Goal: Task Accomplishment & Management: Use online tool/utility

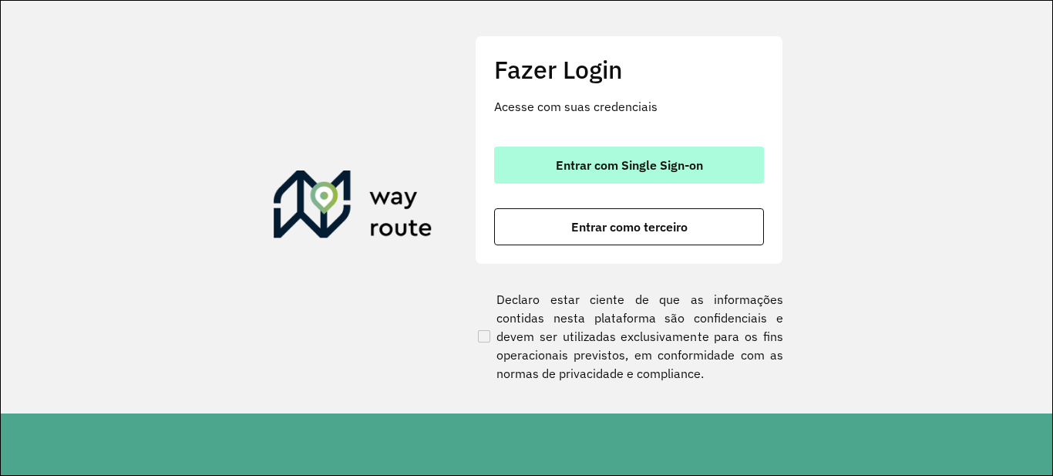
drag, startPoint x: 653, startPoint y: 160, endPoint x: 644, endPoint y: 146, distance: 17.3
click at [655, 161] on span "Entrar com Single Sign-on" at bounding box center [629, 165] width 147 height 12
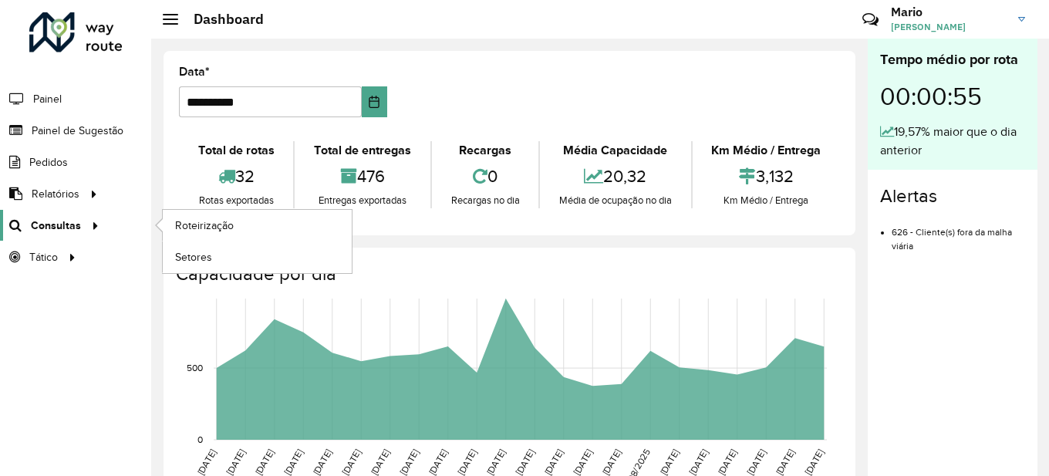
click at [73, 229] on span "Consultas" at bounding box center [56, 225] width 50 height 16
click at [177, 223] on span "Roteirização" at bounding box center [206, 225] width 62 height 16
click at [209, 231] on span "Roteirização" at bounding box center [206, 225] width 62 height 16
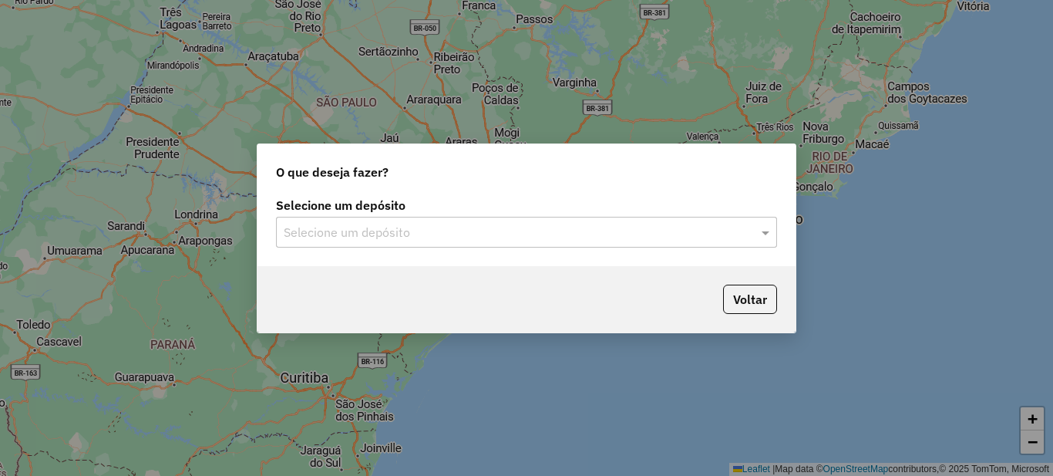
click at [355, 241] on div "Selecione um depósito" at bounding box center [526, 232] width 501 height 31
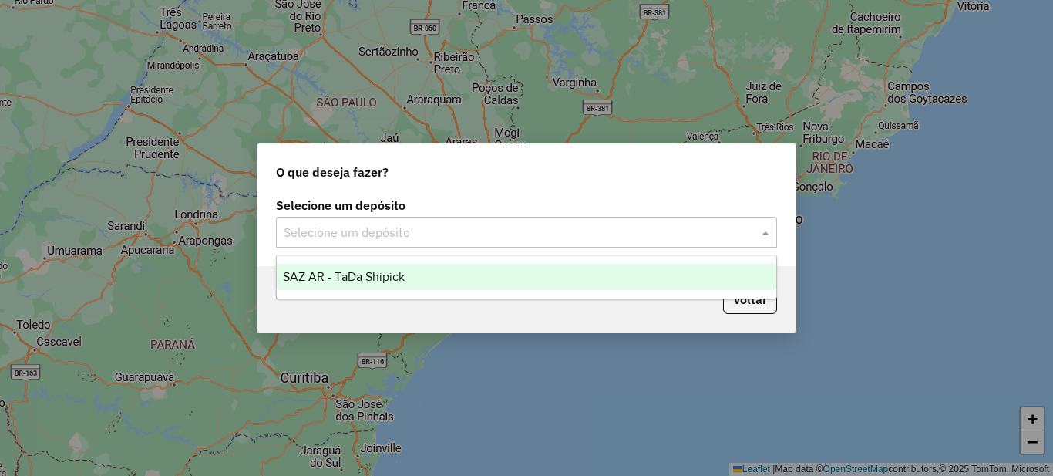
click at [360, 275] on span "SAZ AR - TaDa Shipick" at bounding box center [344, 276] width 122 height 13
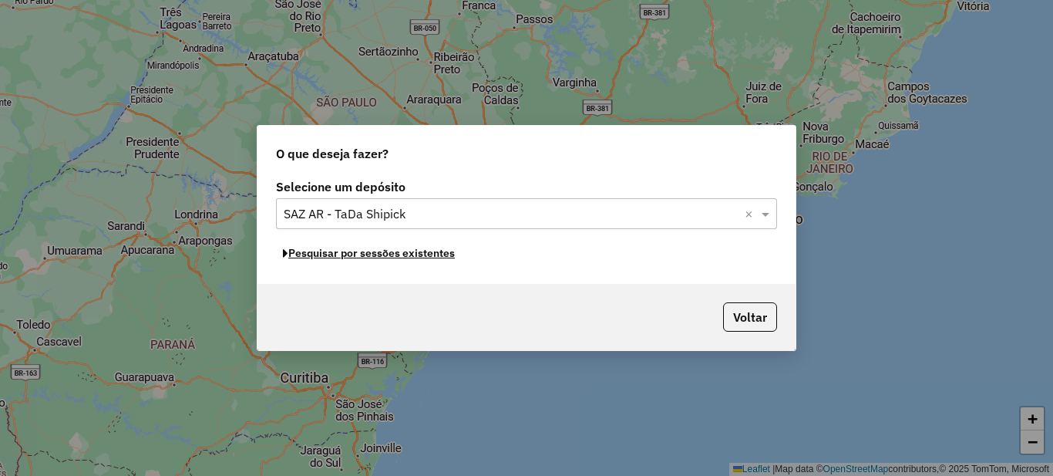
click at [349, 257] on button "Pesquisar por sessões existentes" at bounding box center [369, 253] width 186 height 24
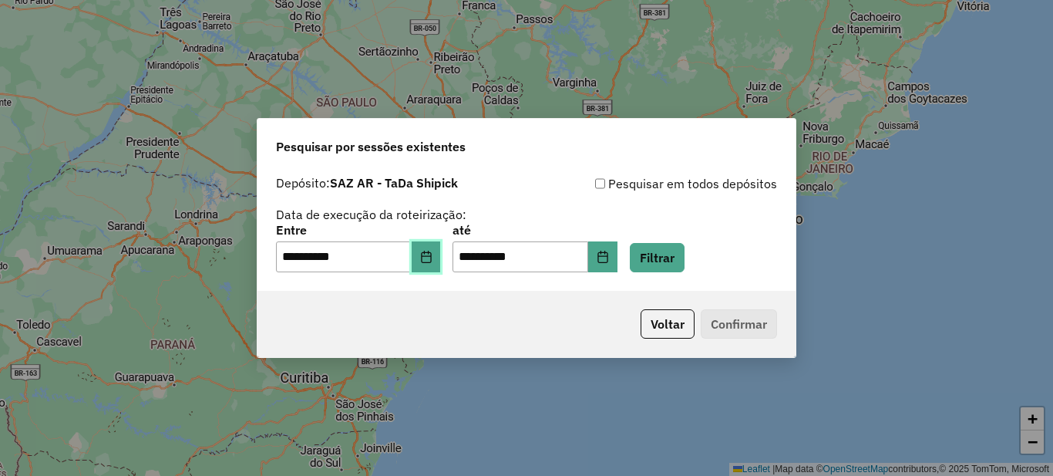
click at [439, 265] on button "Choose Date" at bounding box center [426, 256] width 29 height 31
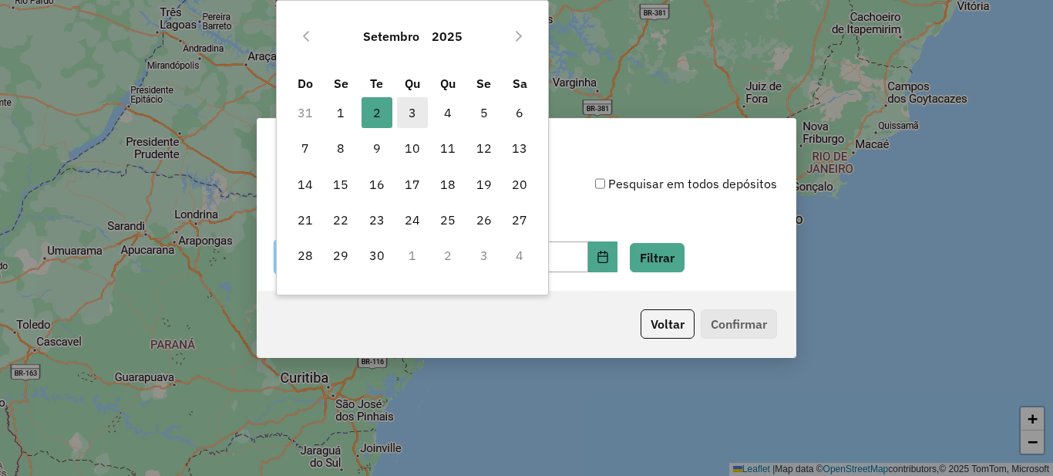
click at [402, 113] on span "3" at bounding box center [412, 112] width 31 height 31
type input "**********"
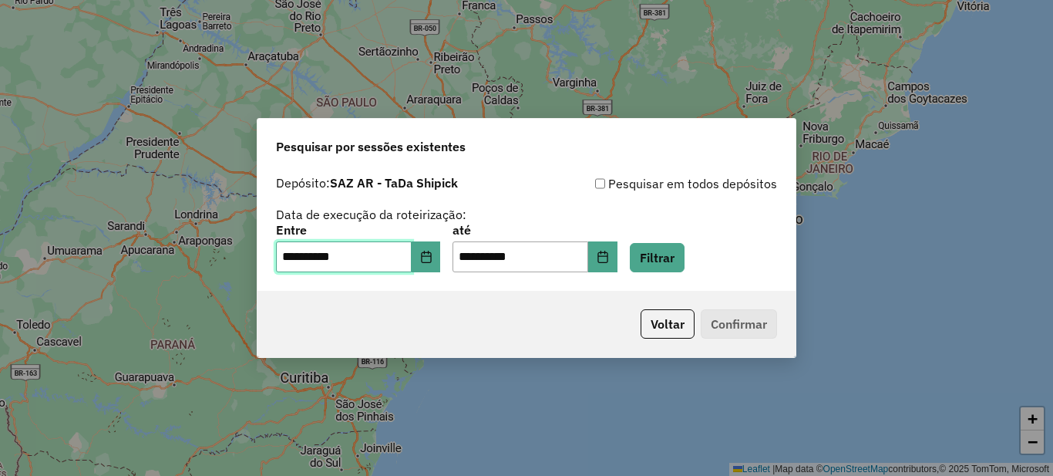
click at [402, 113] on span "3" at bounding box center [412, 112] width 31 height 31
click at [685, 258] on button "Filtrar" at bounding box center [657, 257] width 55 height 29
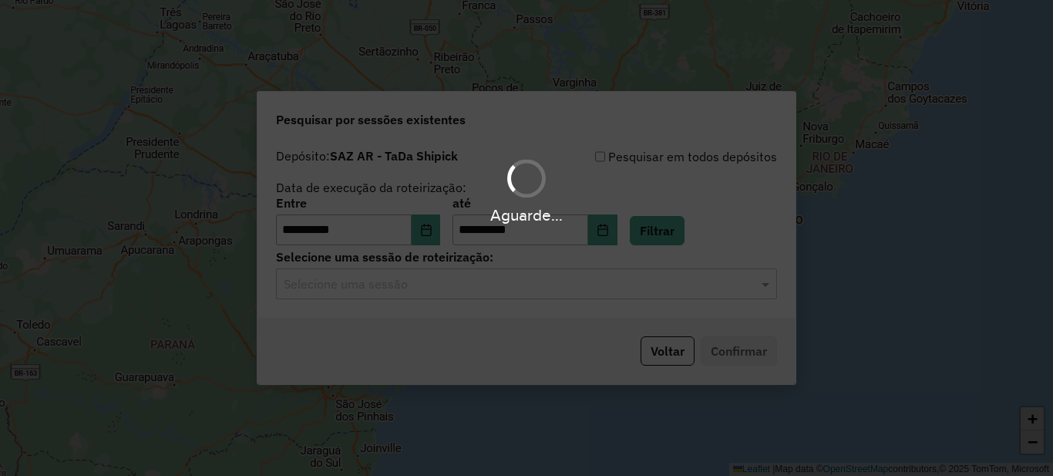
click at [387, 288] on input "text" at bounding box center [511, 284] width 455 height 19
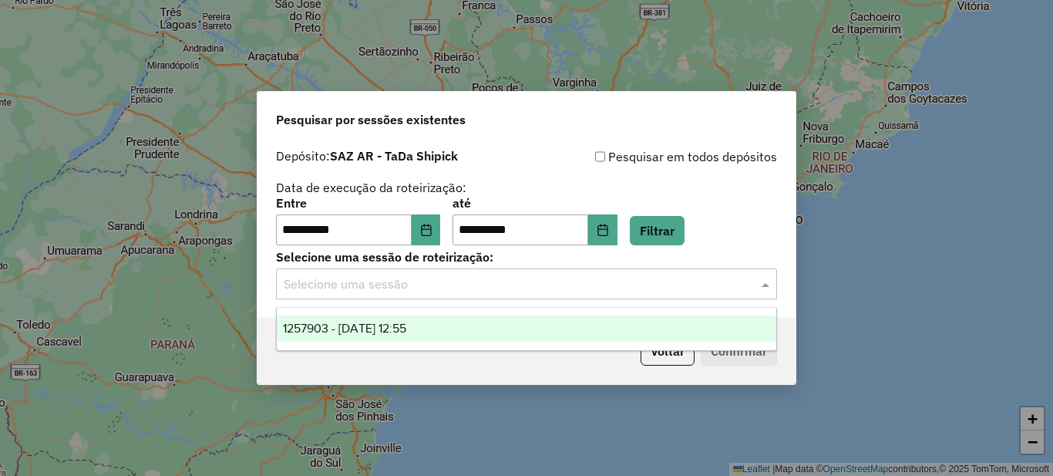
click at [378, 322] on span "1257903 - [DATE] 12:55" at bounding box center [344, 328] width 123 height 13
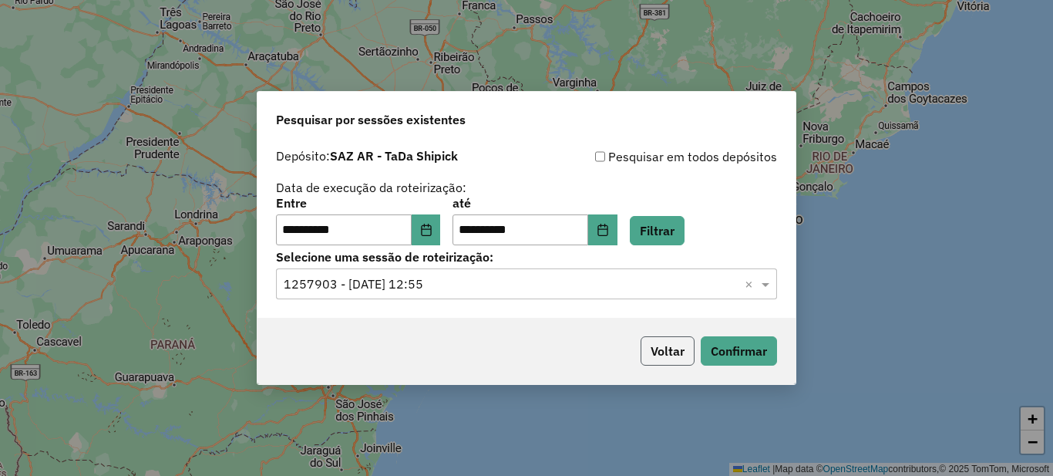
click at [668, 351] on button "Voltar" at bounding box center [668, 350] width 54 height 29
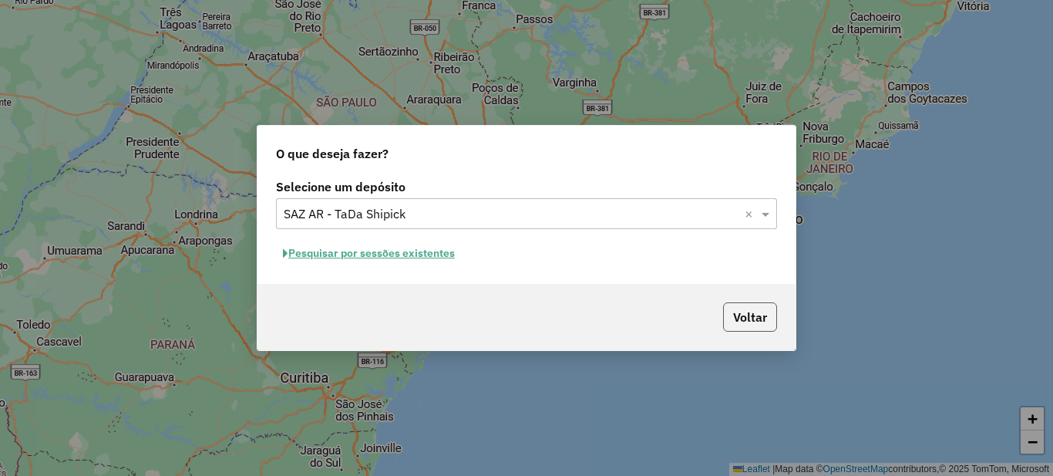
click at [754, 315] on button "Voltar" at bounding box center [750, 316] width 54 height 29
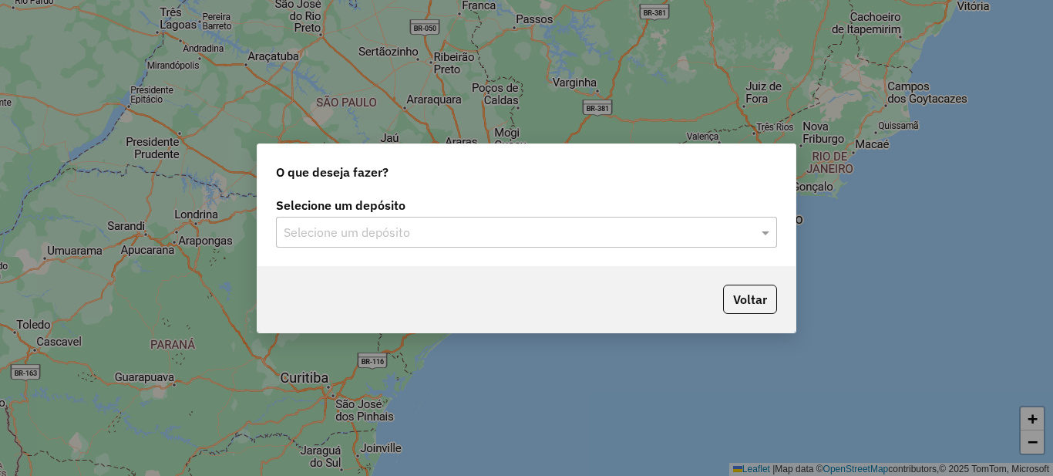
click at [437, 244] on div "Selecione um depósito" at bounding box center [526, 232] width 501 height 31
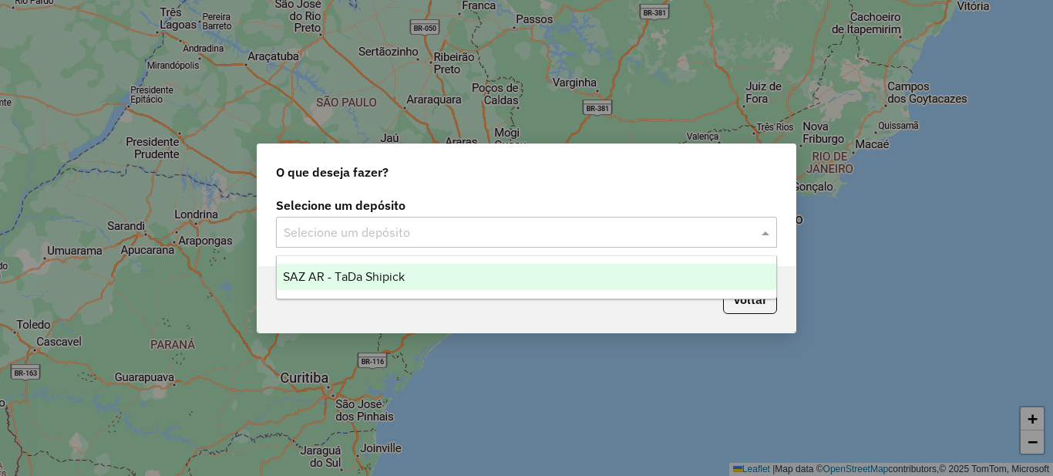
click at [383, 274] on span "SAZ AR - TaDa Shipick" at bounding box center [344, 276] width 122 height 13
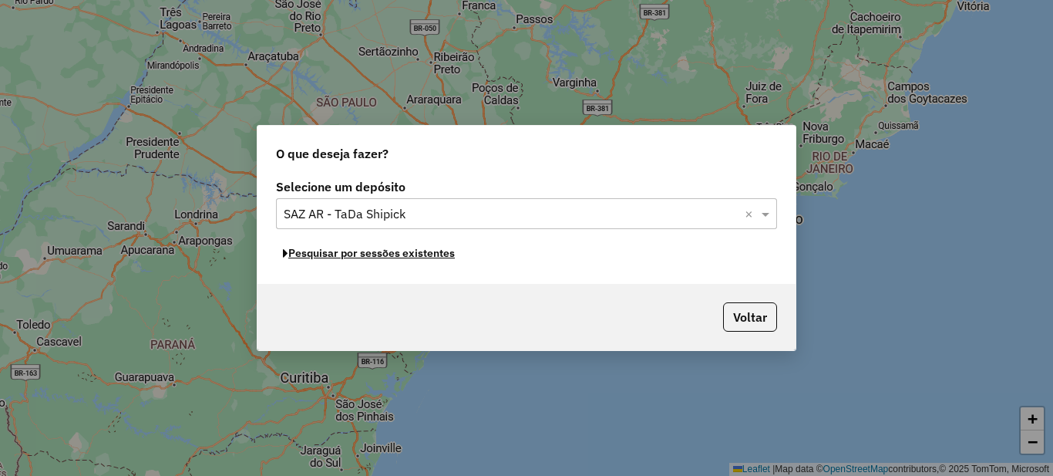
click at [332, 257] on button "Pesquisar por sessões existentes" at bounding box center [369, 253] width 186 height 24
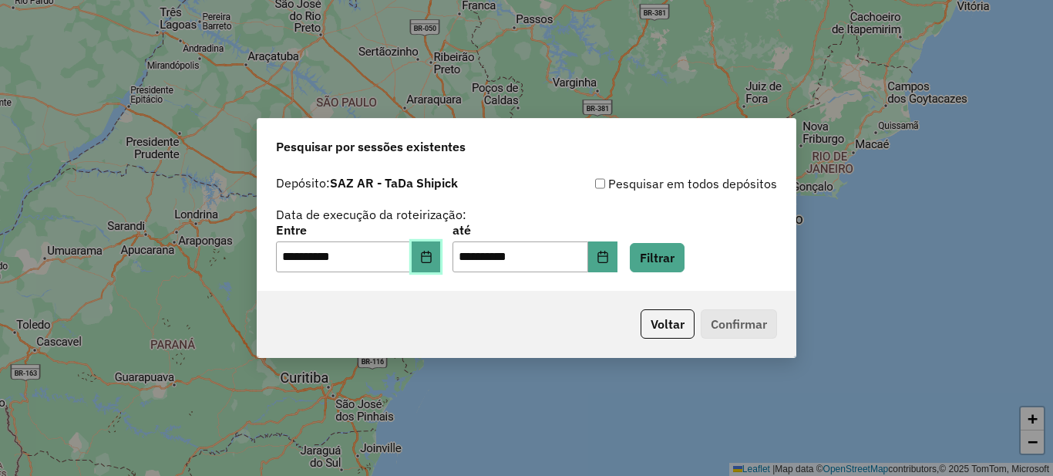
click at [426, 258] on button "Choose Date" at bounding box center [426, 256] width 29 height 31
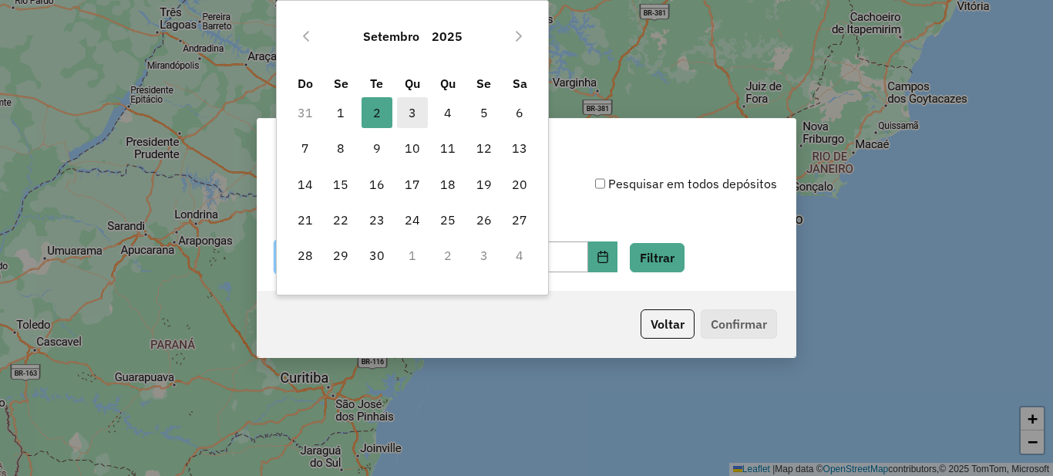
click at [410, 122] on span "3" at bounding box center [412, 112] width 31 height 31
type input "**********"
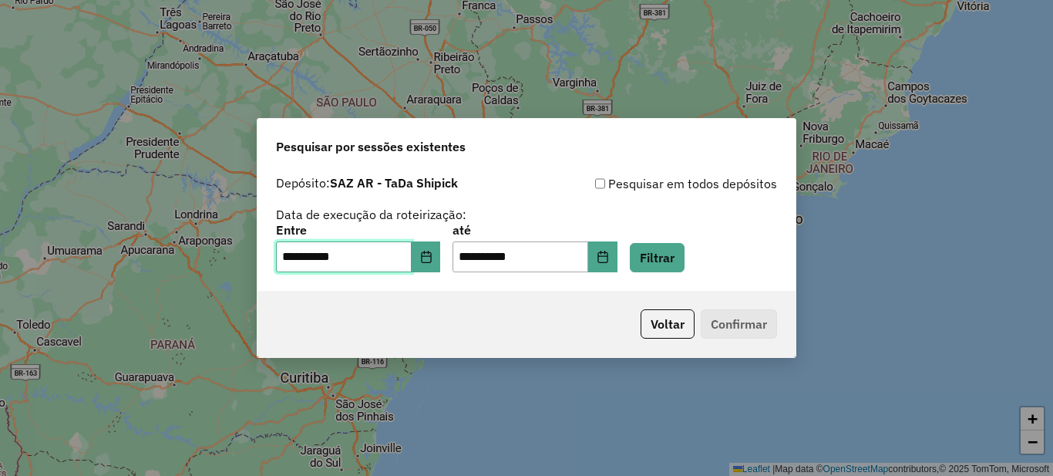
click at [410, 122] on span "3" at bounding box center [412, 112] width 31 height 31
click at [679, 250] on button "Filtrar" at bounding box center [657, 257] width 55 height 29
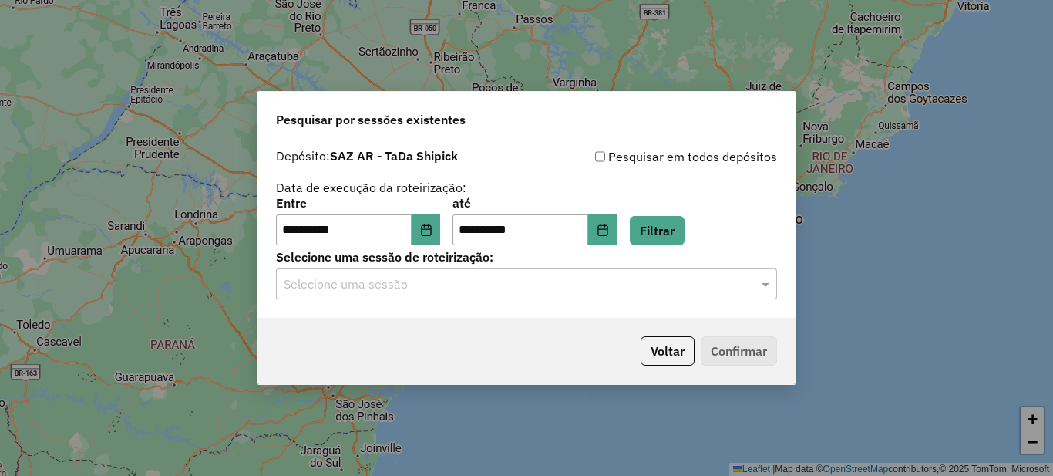
click at [520, 296] on div "Selecione uma sessão" at bounding box center [526, 283] width 501 height 31
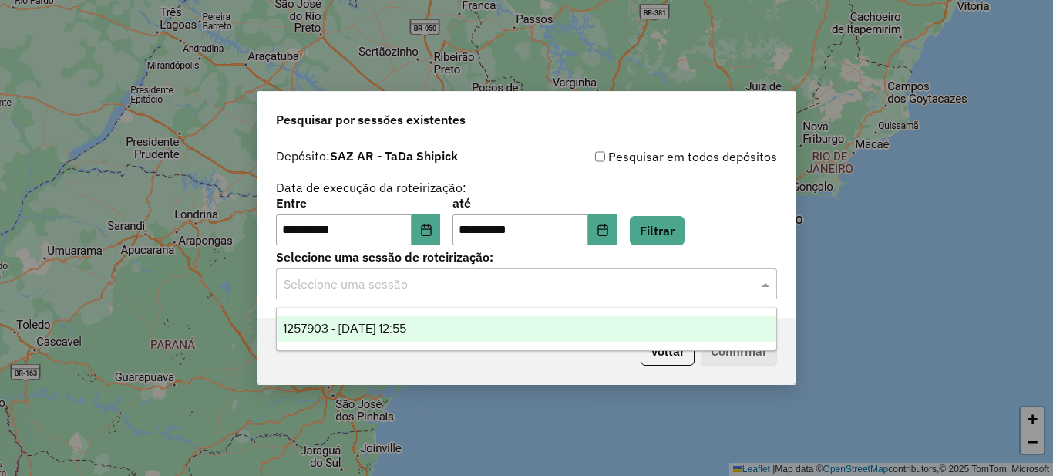
click at [349, 333] on span "1257903 - [DATE] 12:55" at bounding box center [344, 328] width 123 height 13
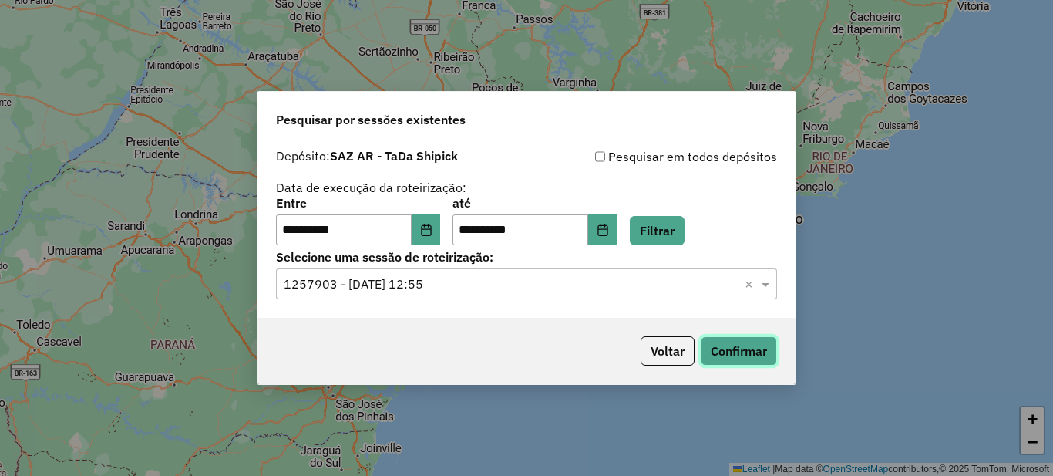
click at [743, 350] on button "Confirmar" at bounding box center [739, 350] width 76 height 29
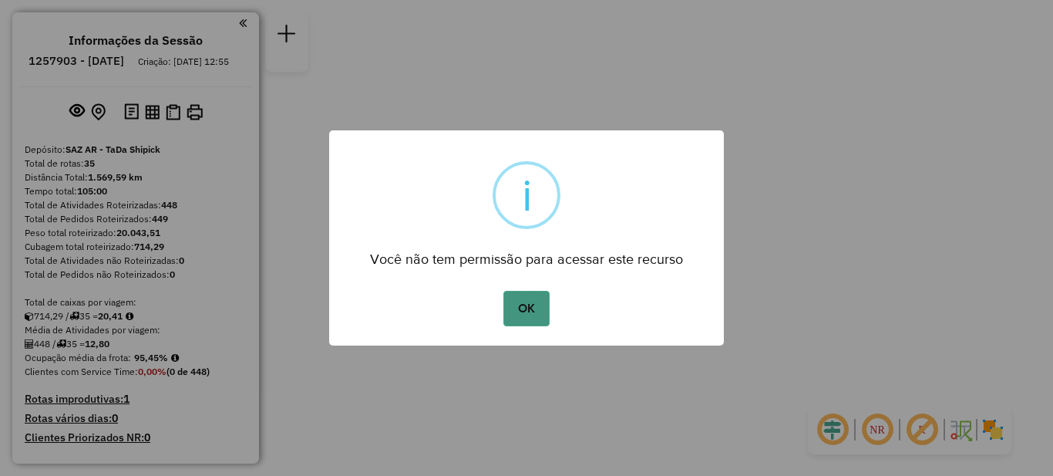
click at [516, 312] on button "OK" at bounding box center [526, 308] width 45 height 35
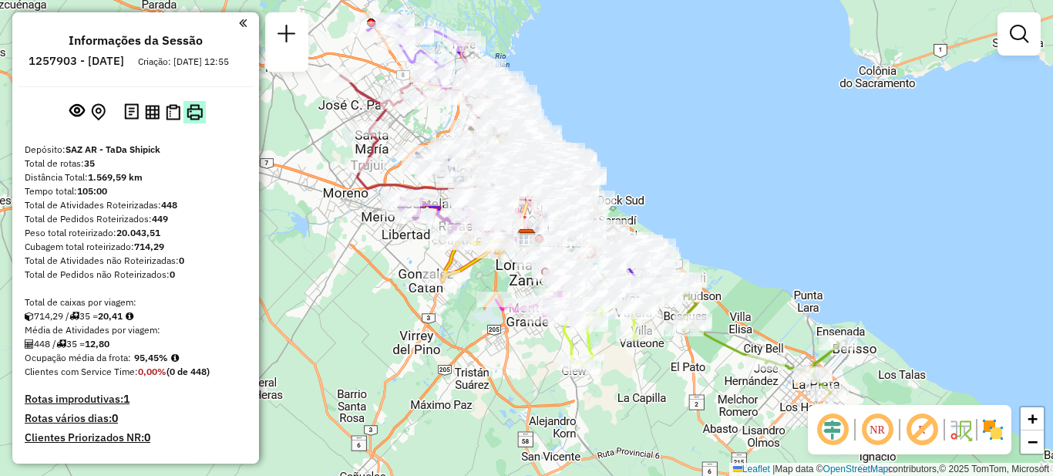
click at [195, 120] on img at bounding box center [195, 112] width 16 height 16
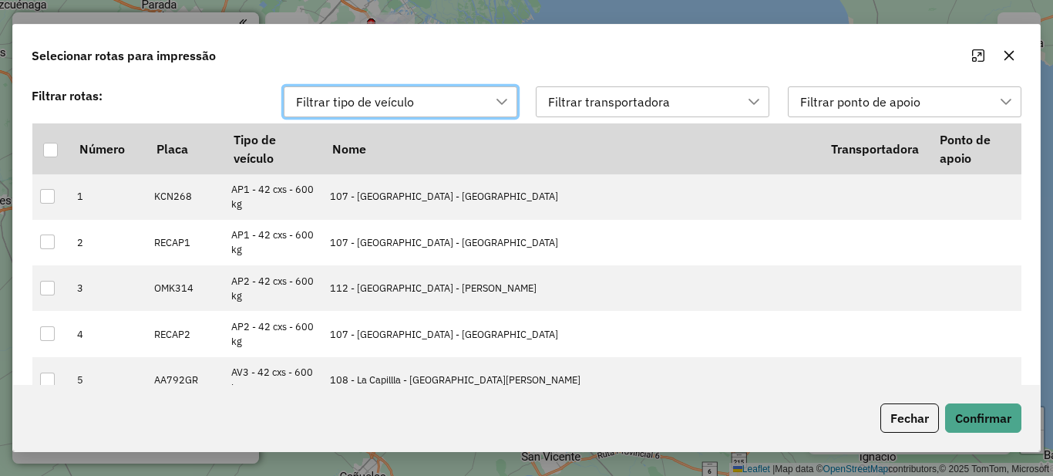
scroll to position [12, 70]
click at [53, 154] on div at bounding box center [50, 150] width 15 height 15
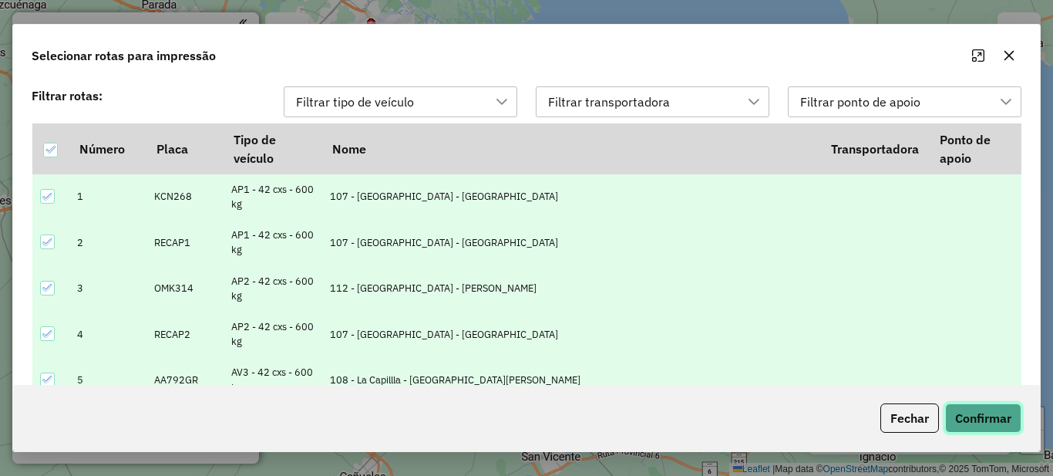
click at [981, 409] on button "Confirmar" at bounding box center [983, 417] width 76 height 29
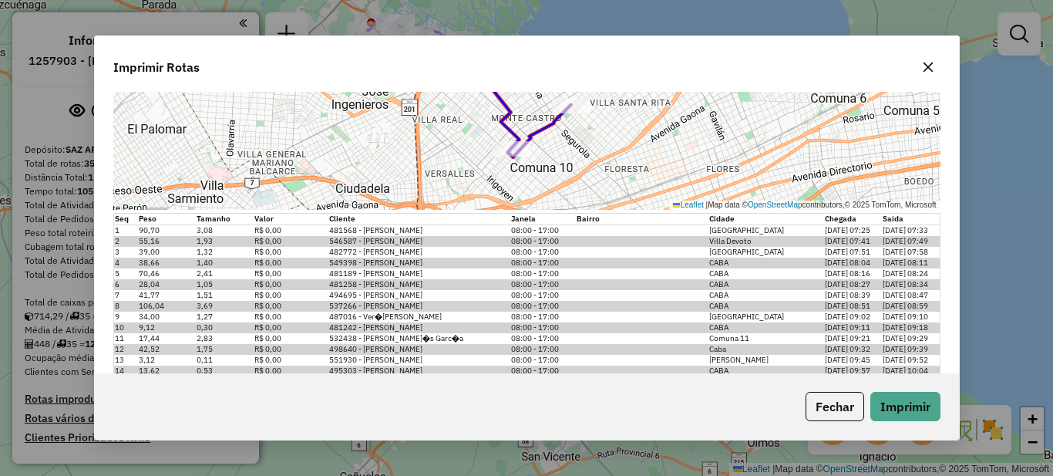
scroll to position [2082, 0]
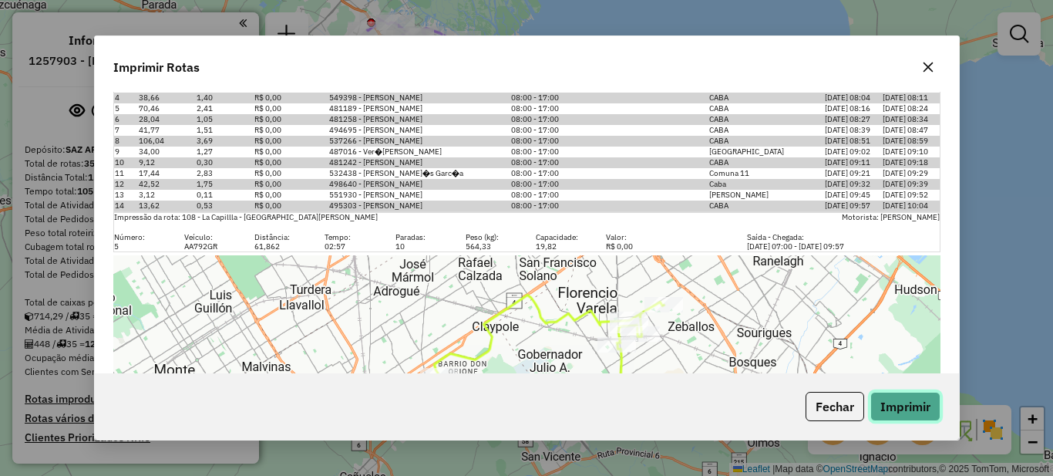
click at [887, 409] on button "Imprimir" at bounding box center [906, 406] width 70 height 29
click at [927, 72] on icon "button" at bounding box center [928, 67] width 12 height 12
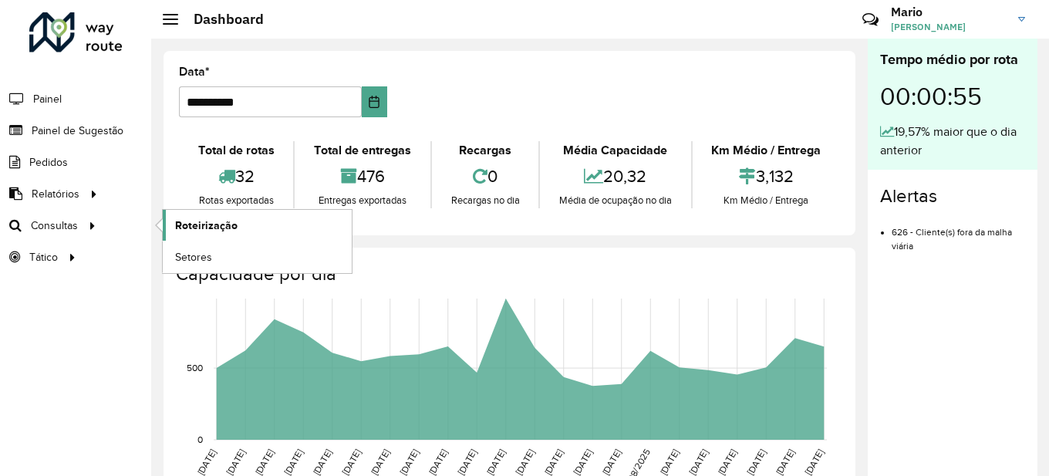
click at [201, 231] on span "Roteirização" at bounding box center [206, 225] width 62 height 16
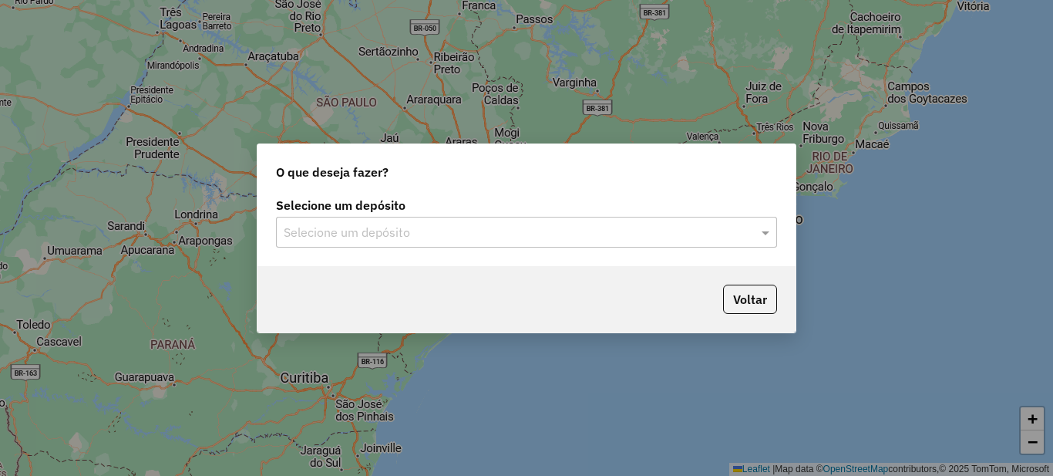
click at [320, 233] on input "text" at bounding box center [511, 233] width 455 height 19
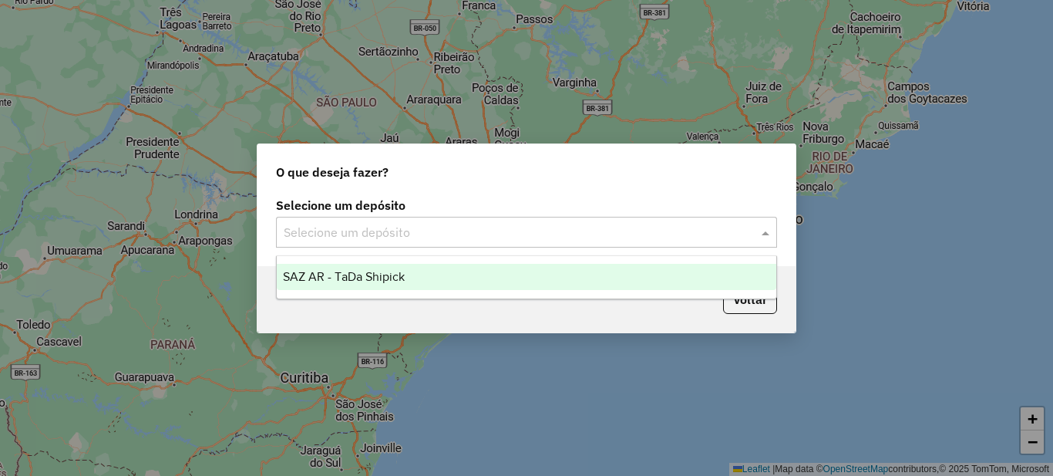
click at [317, 274] on span "SAZ AR - TaDa Shipick" at bounding box center [344, 276] width 122 height 13
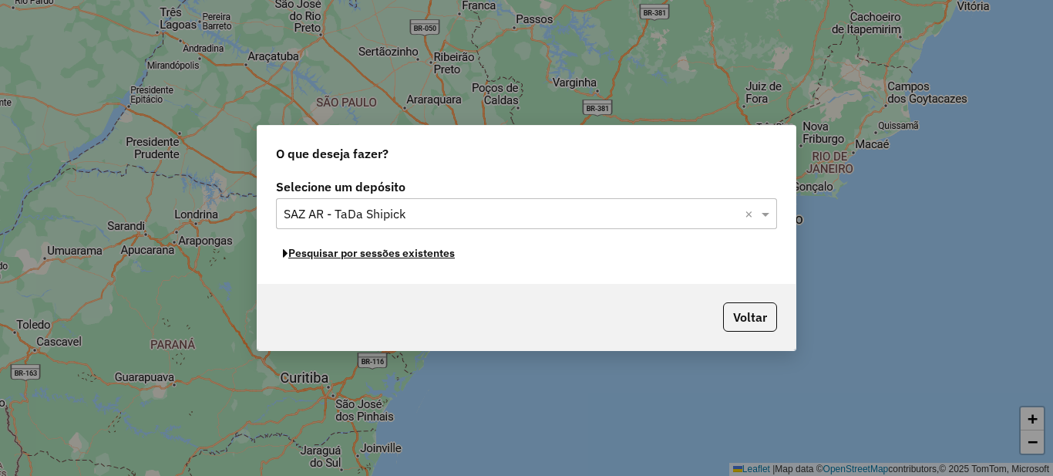
click at [341, 258] on button "Pesquisar por sessões existentes" at bounding box center [369, 253] width 186 height 24
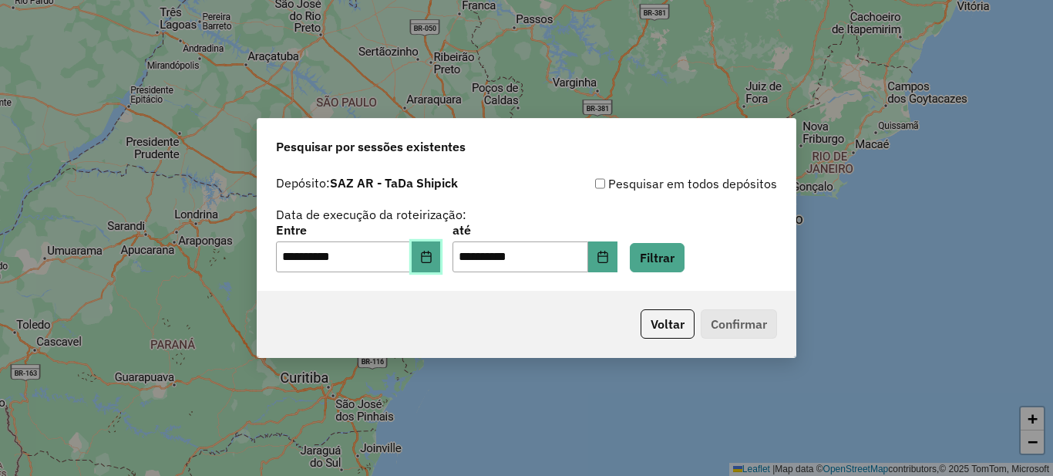
click at [431, 258] on icon "Choose Date" at bounding box center [426, 257] width 10 height 12
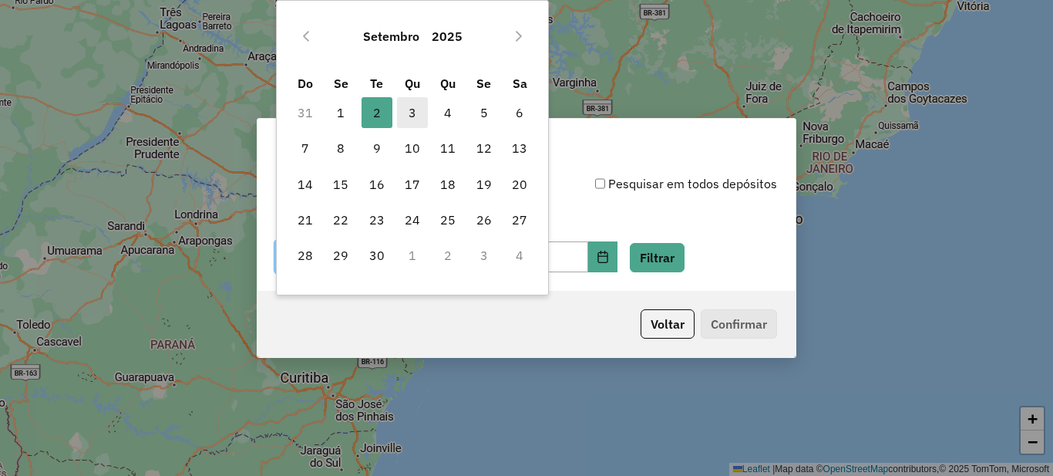
click at [412, 114] on span "3" at bounding box center [412, 112] width 31 height 31
type input "**********"
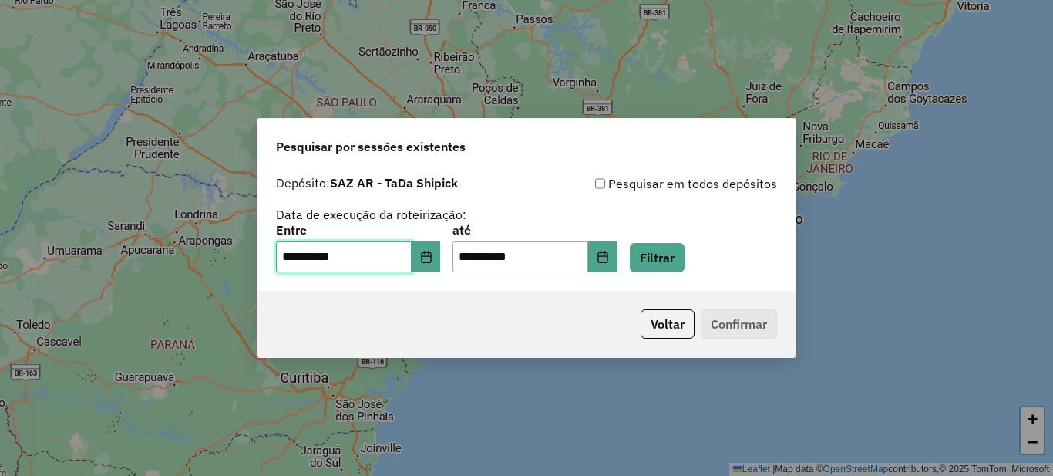
click at [412, 114] on span "3" at bounding box center [412, 112] width 31 height 31
click at [685, 250] on button "Filtrar" at bounding box center [657, 257] width 55 height 29
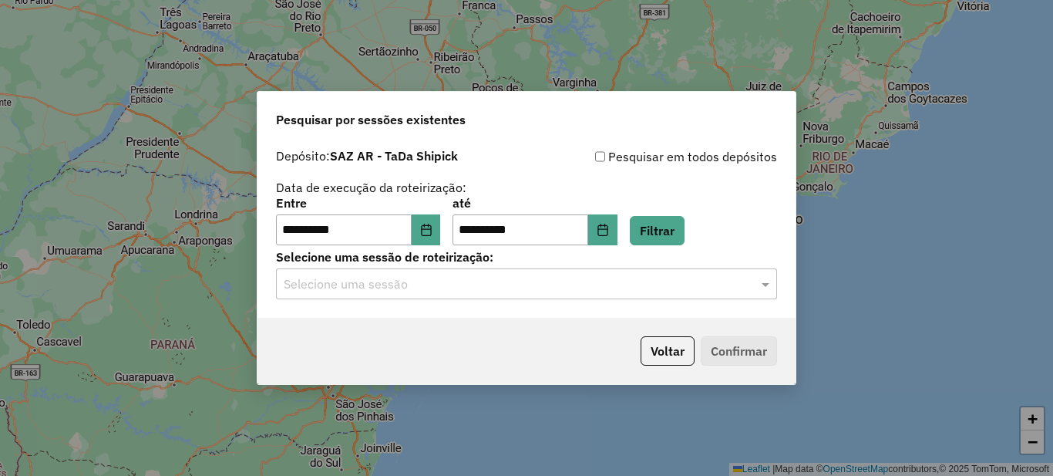
click at [372, 302] on div "**********" at bounding box center [527, 229] width 538 height 177
click at [379, 291] on input "text" at bounding box center [511, 284] width 455 height 19
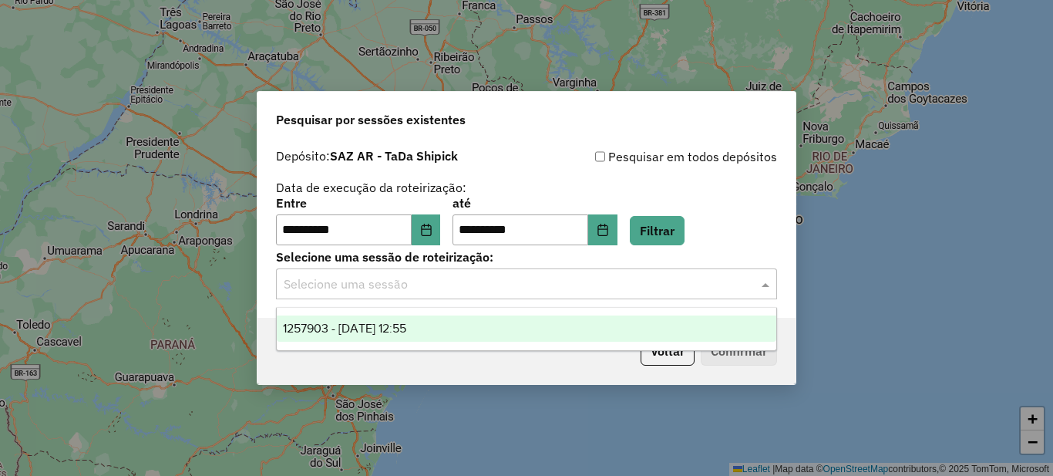
click at [333, 334] on span "1257903 - 03/09/2025 12:55" at bounding box center [344, 328] width 123 height 13
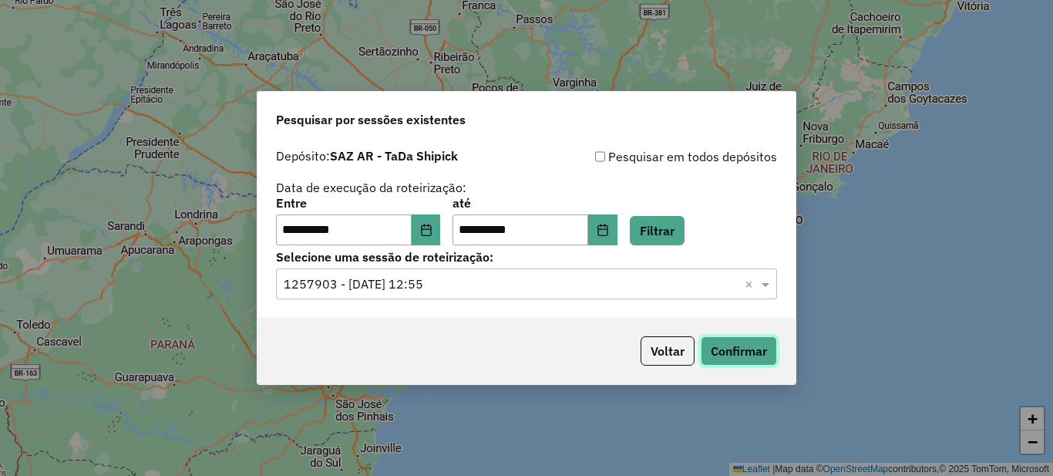
click at [760, 352] on button "Confirmar" at bounding box center [739, 350] width 76 height 29
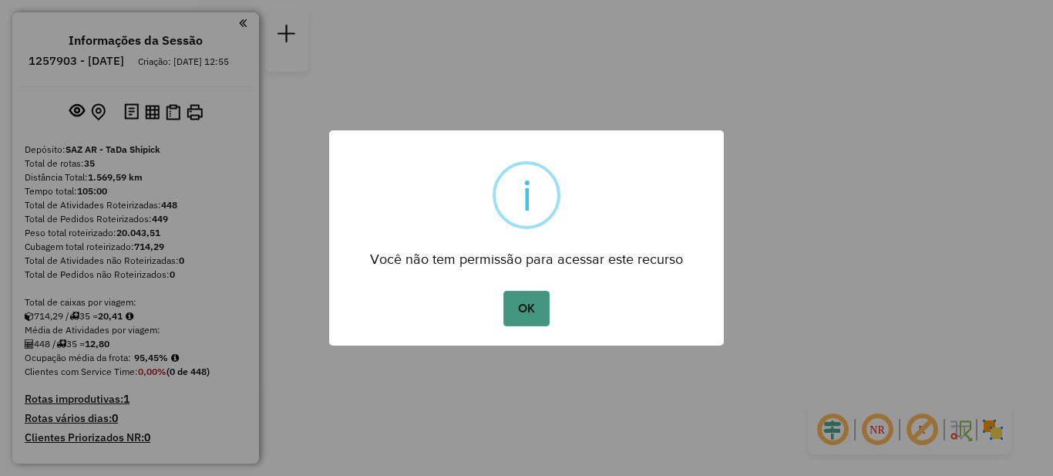
click at [518, 308] on button "OK" at bounding box center [526, 308] width 45 height 35
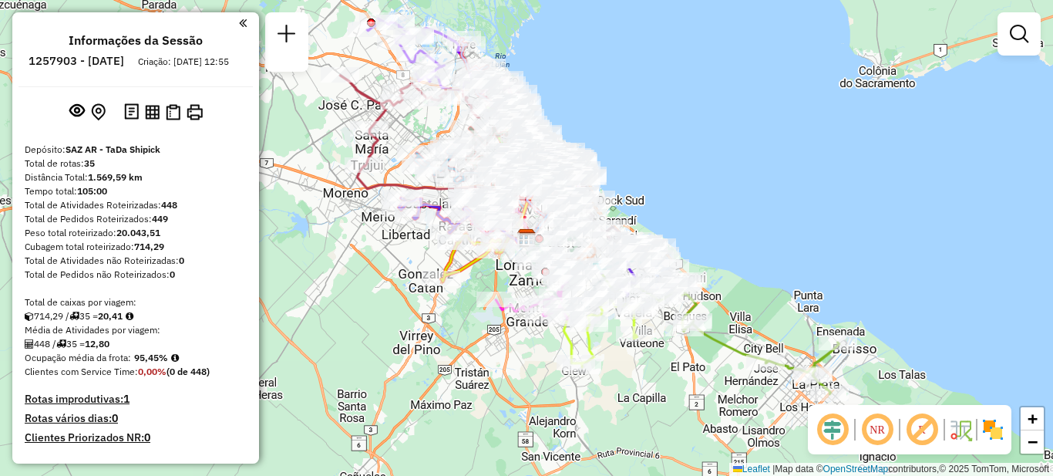
click at [185, 124] on div at bounding box center [163, 111] width 85 height 25
click at [190, 120] on img at bounding box center [195, 112] width 16 height 16
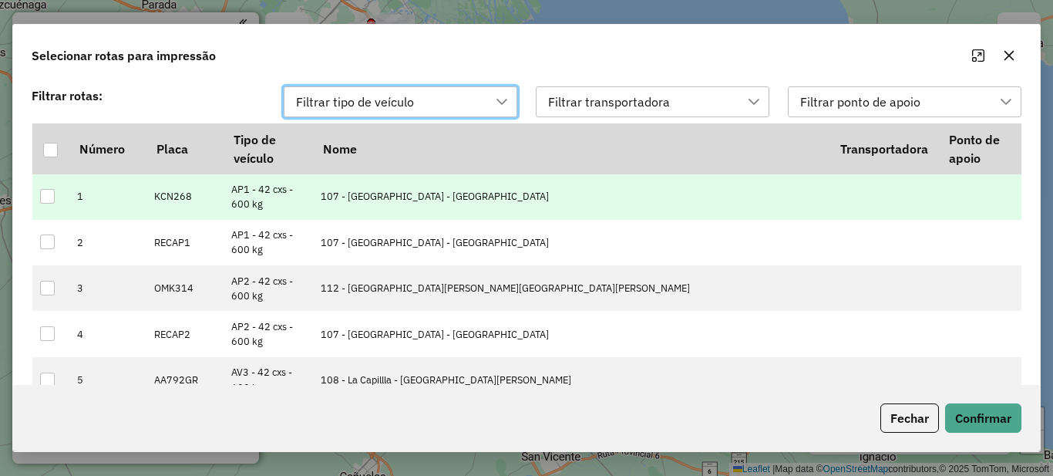
scroll to position [12, 70]
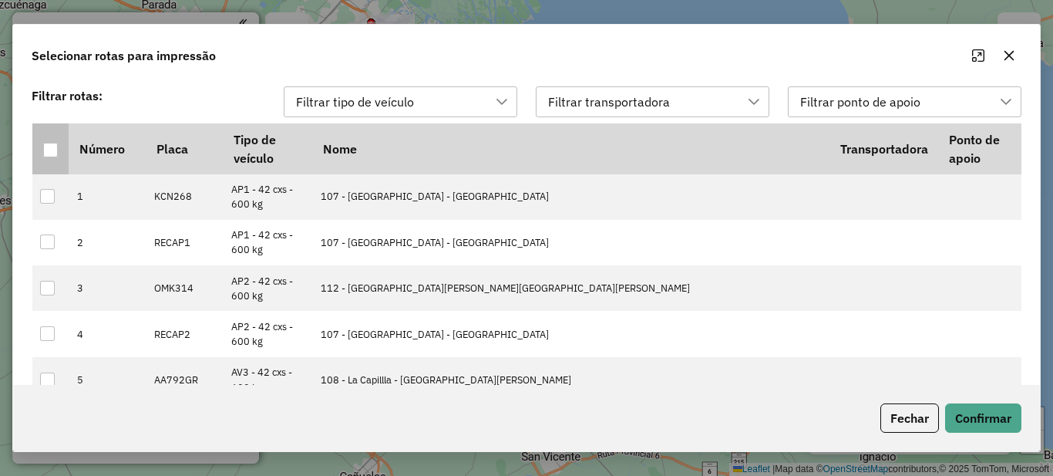
click at [53, 149] on div at bounding box center [50, 150] width 15 height 15
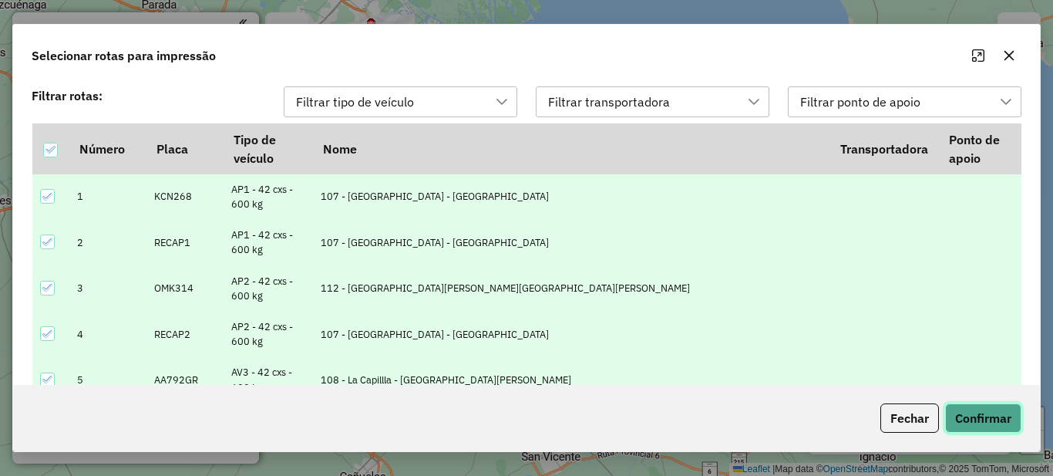
click at [982, 403] on button "Confirmar" at bounding box center [983, 417] width 76 height 29
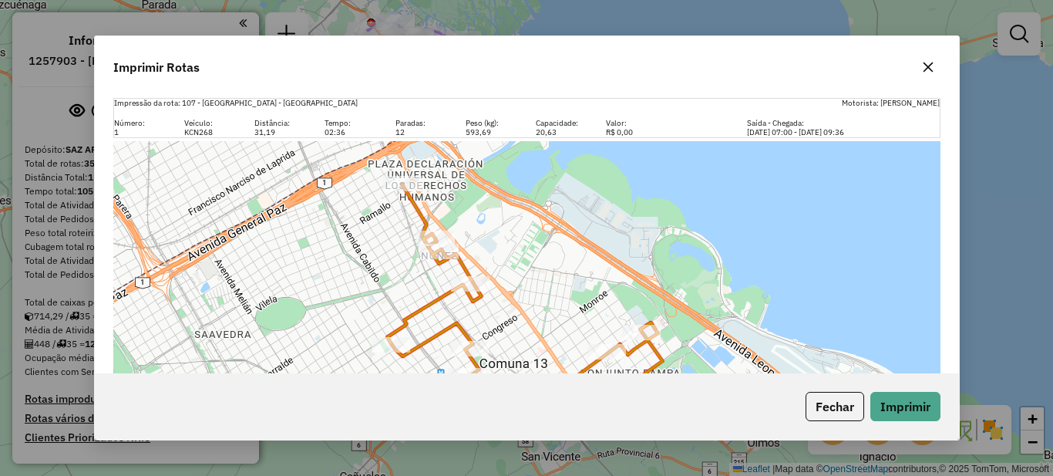
scroll to position [386, 0]
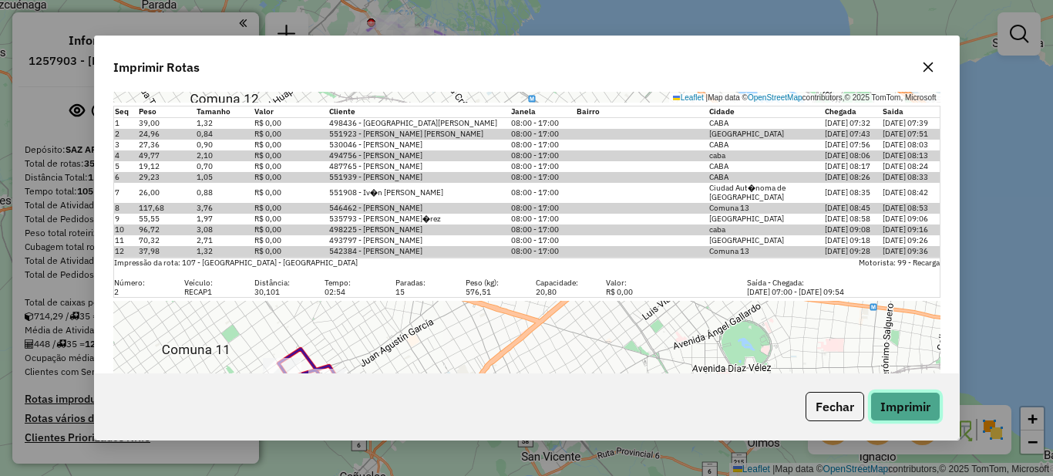
click at [921, 400] on button "Imprimir" at bounding box center [906, 406] width 70 height 29
